Goal: Navigation & Orientation: Find specific page/section

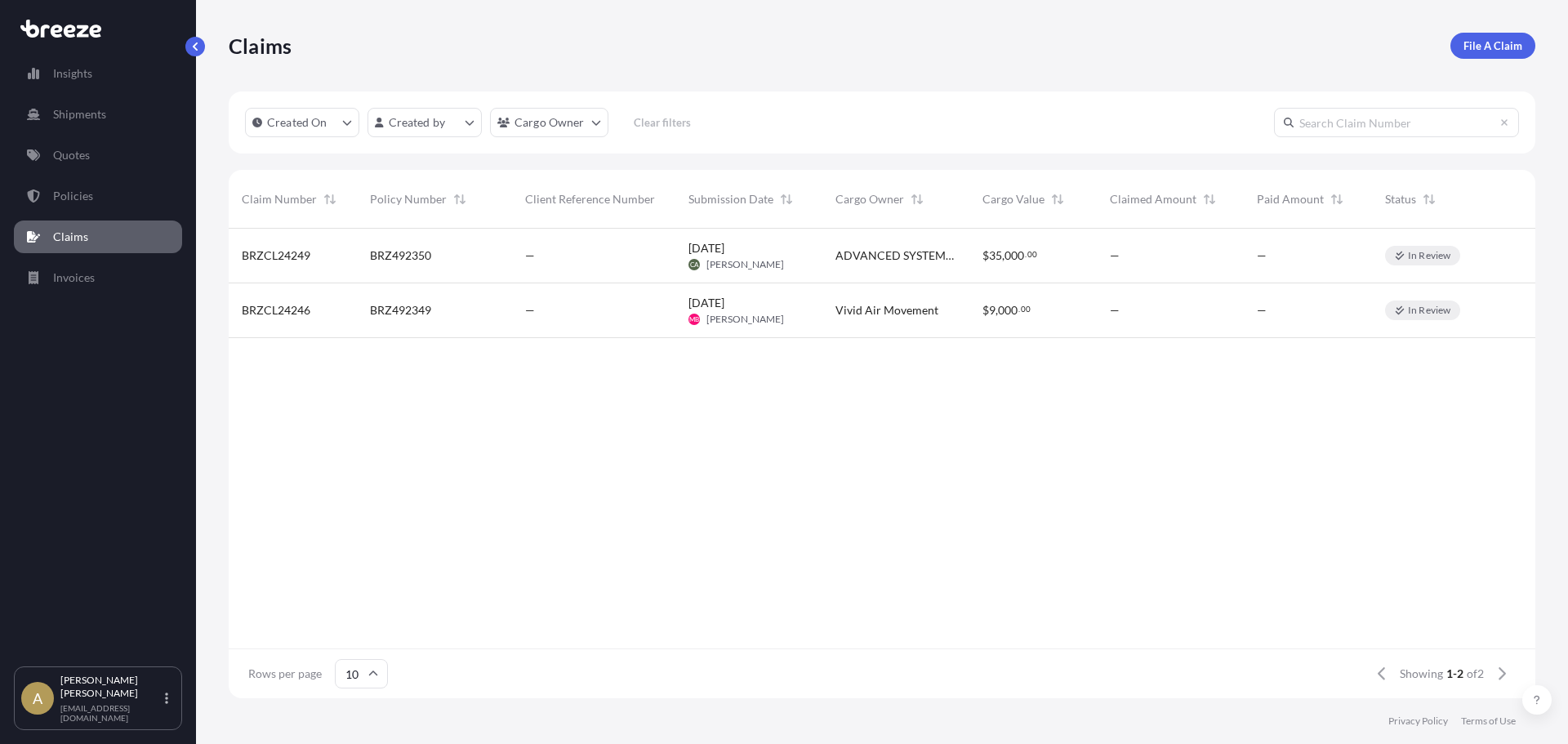
scroll to position [467, 1295]
click at [120, 198] on link "Policies" at bounding box center [98, 196] width 168 height 33
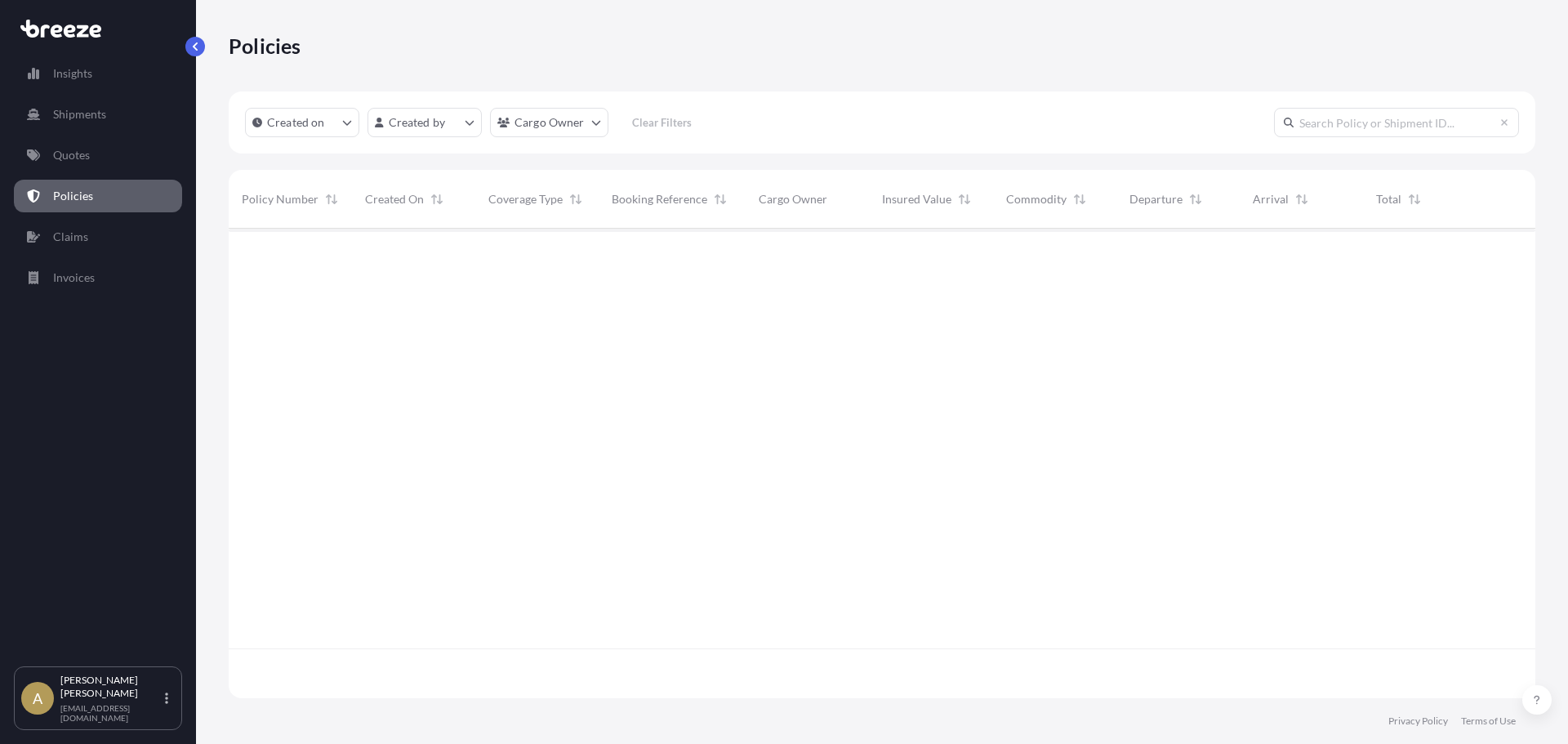
scroll to position [467, 1295]
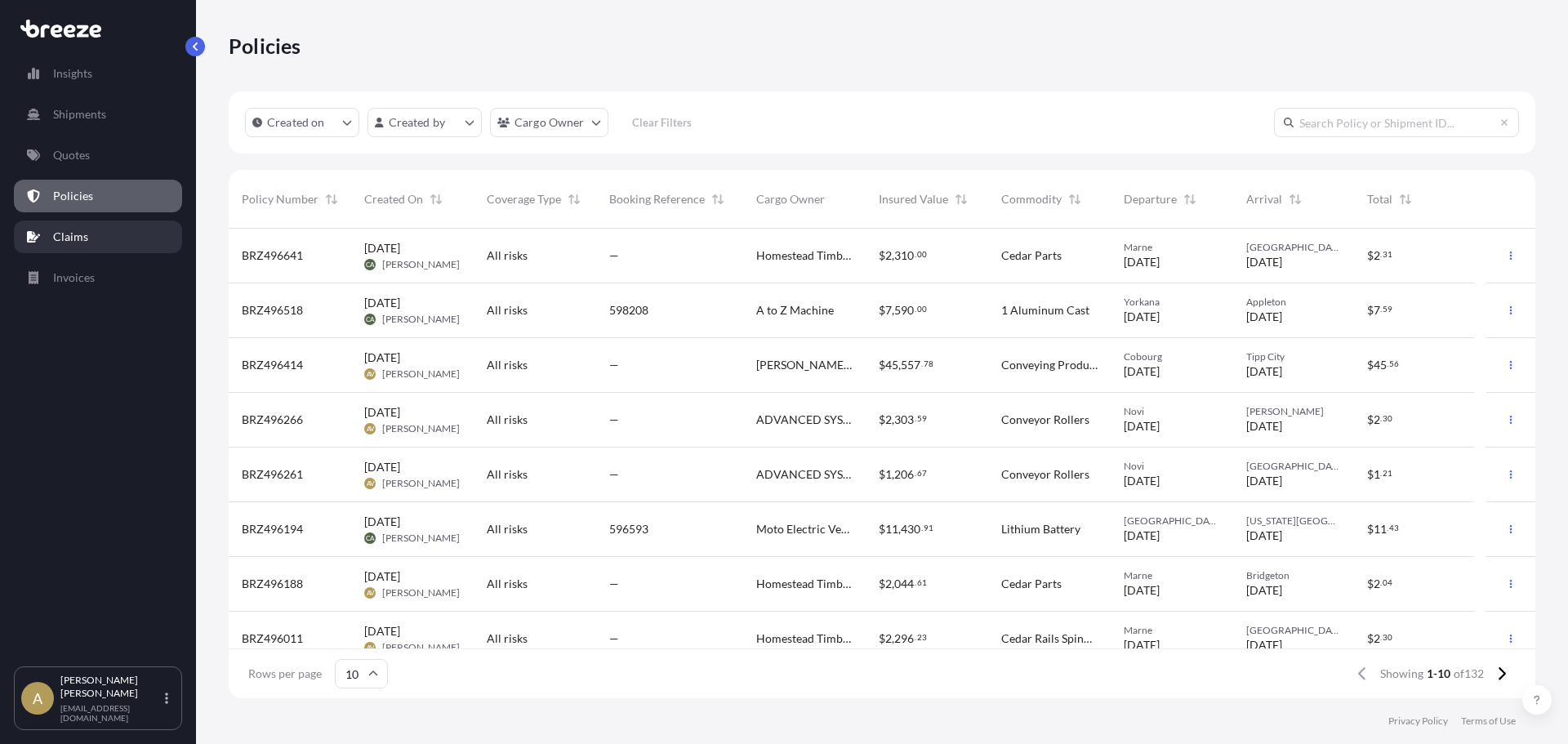
click at [65, 247] on link "Claims" at bounding box center [98, 237] width 168 height 33
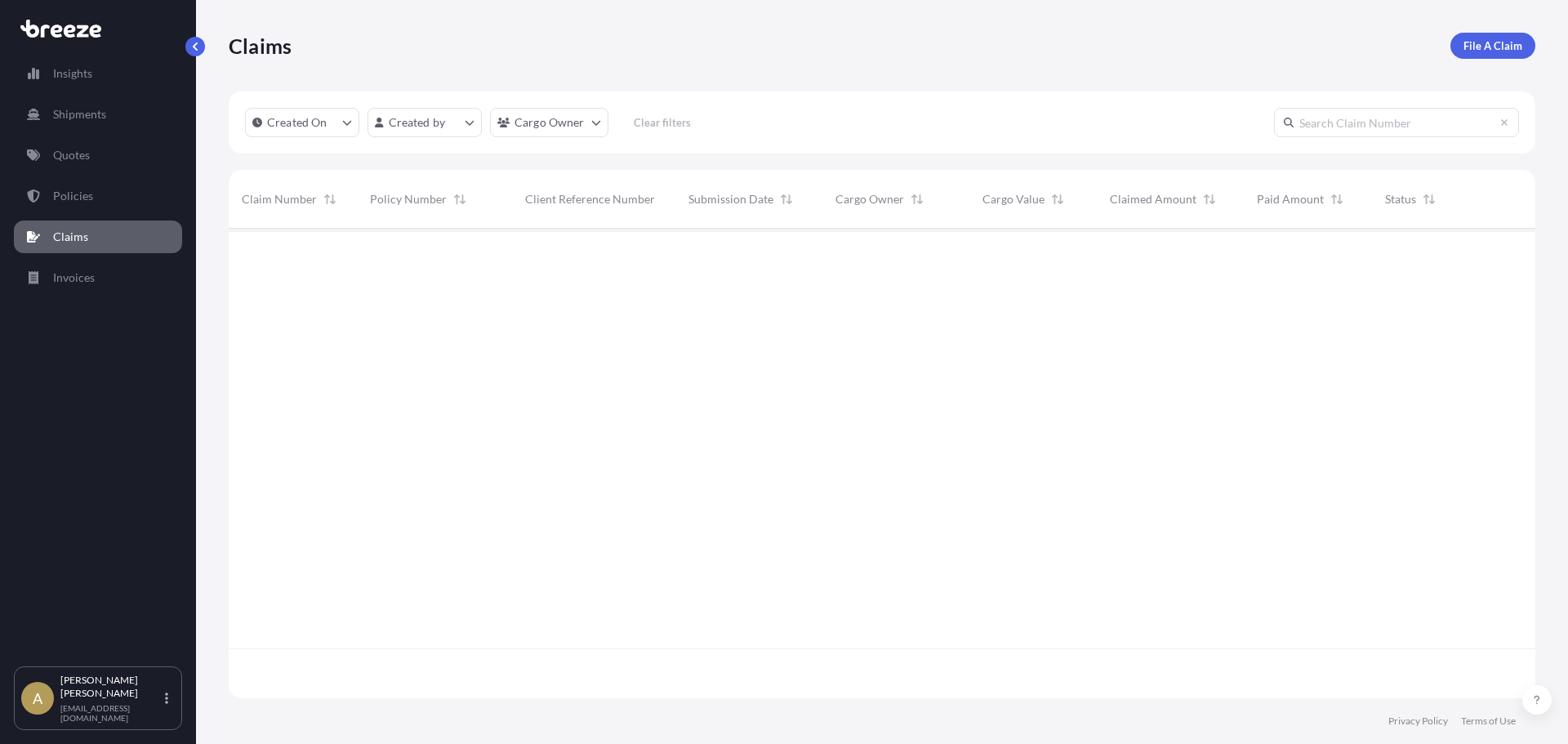
scroll to position [467, 1295]
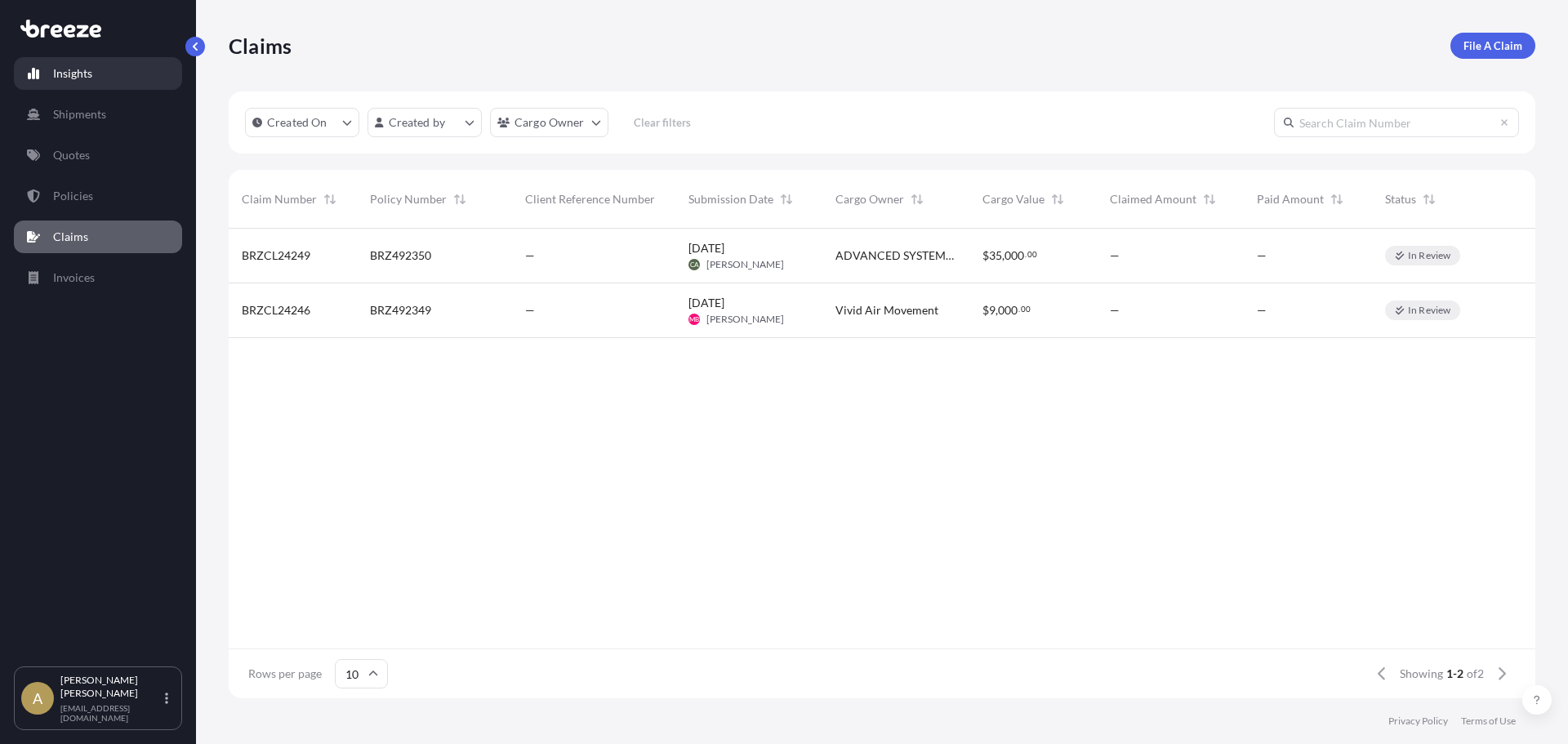
click at [95, 73] on link "Insights" at bounding box center [98, 74] width 168 height 33
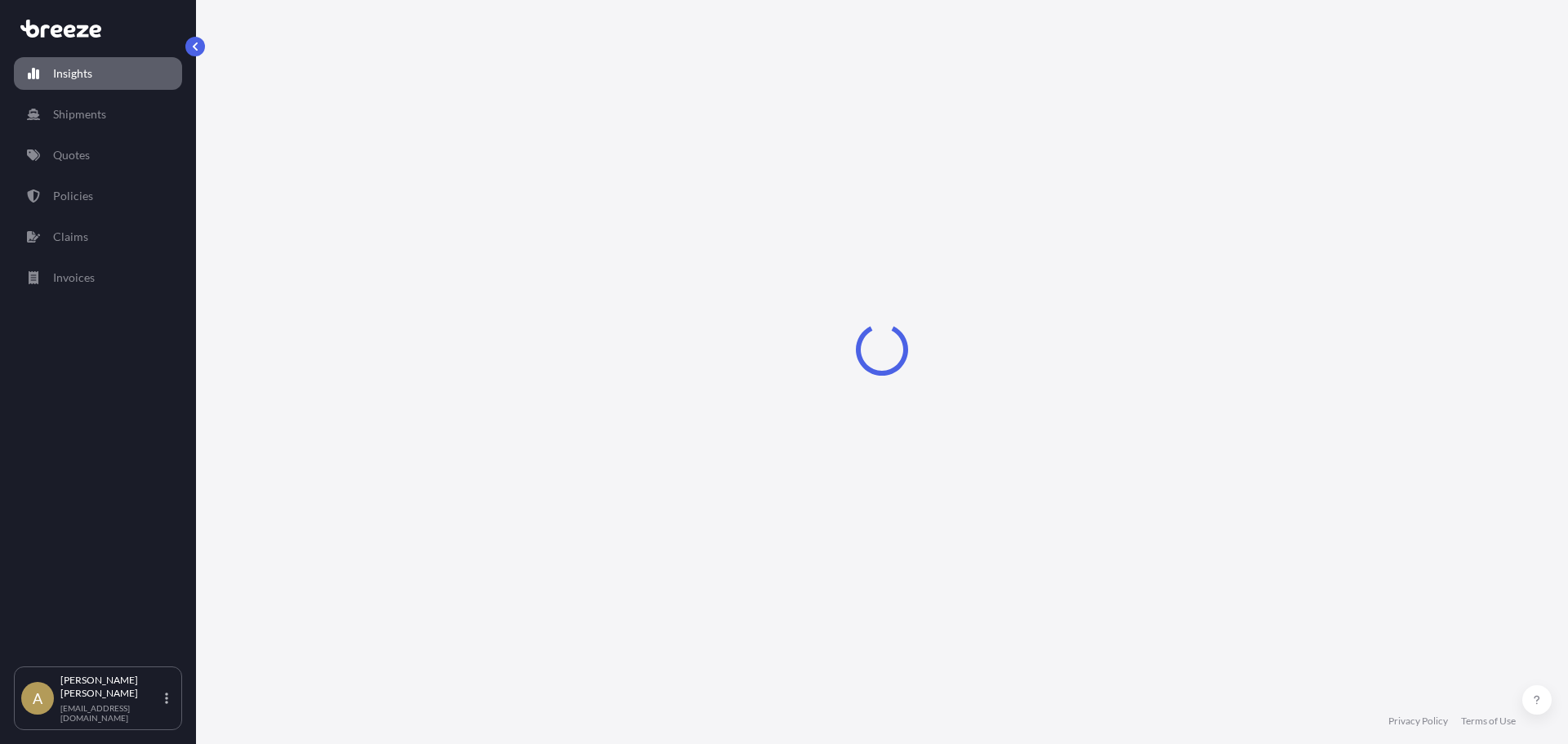
select select "2025"
